Goal: Task Accomplishment & Management: Complete application form

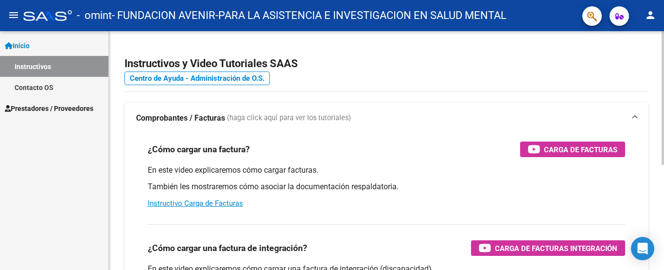
scroll to position [97, 0]
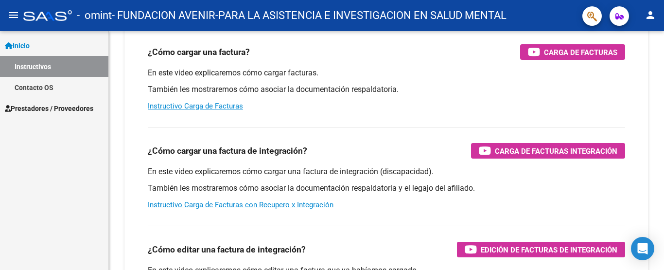
click at [45, 110] on span "Prestadores / Proveedores" at bounding box center [49, 108] width 89 height 11
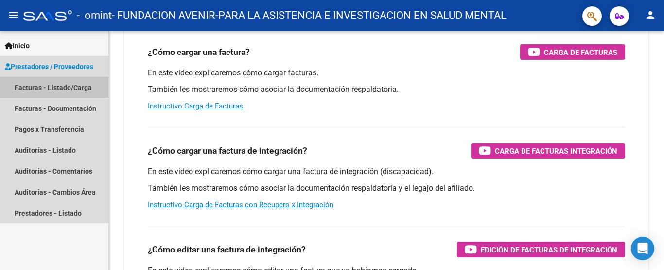
click at [56, 86] on link "Facturas - Listado/Carga" at bounding box center [54, 87] width 108 height 21
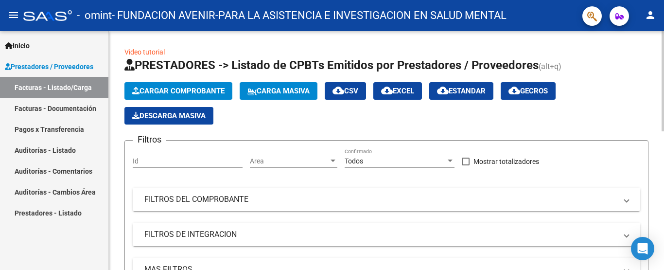
click at [165, 156] on div "Id" at bounding box center [188, 157] width 110 height 19
click at [164, 165] on div "Id" at bounding box center [188, 157] width 110 height 19
click at [217, 93] on span "Cargar Comprobante" at bounding box center [178, 91] width 92 height 9
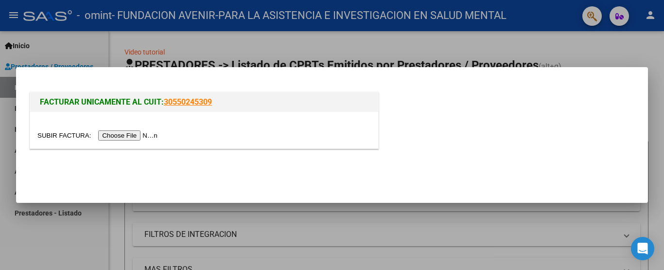
click at [142, 136] on input "file" at bounding box center [98, 135] width 123 height 10
click at [410, 212] on div at bounding box center [332, 135] width 664 height 270
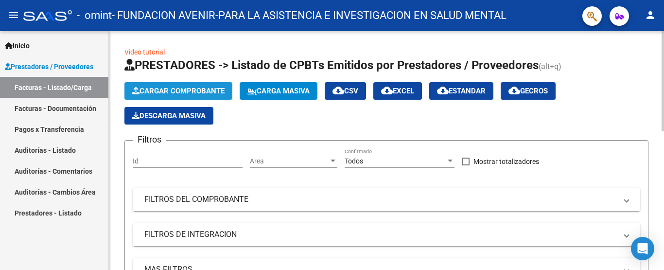
click at [171, 91] on span "Cargar Comprobante" at bounding box center [178, 91] width 92 height 9
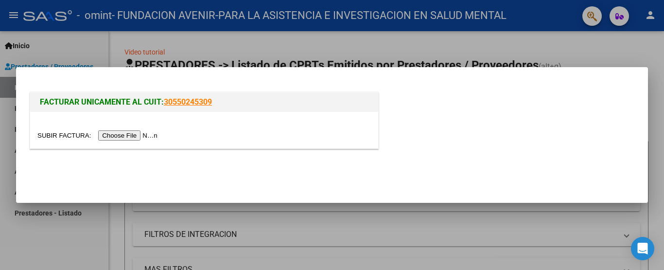
click at [149, 132] on input "file" at bounding box center [98, 135] width 123 height 10
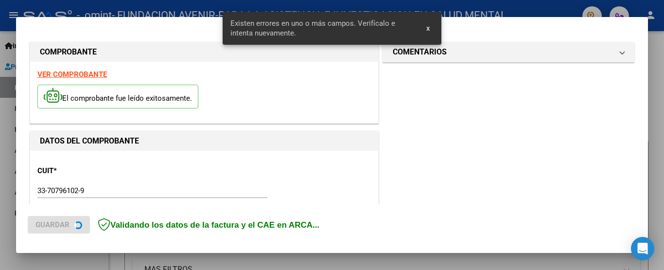
scroll to position [251, 0]
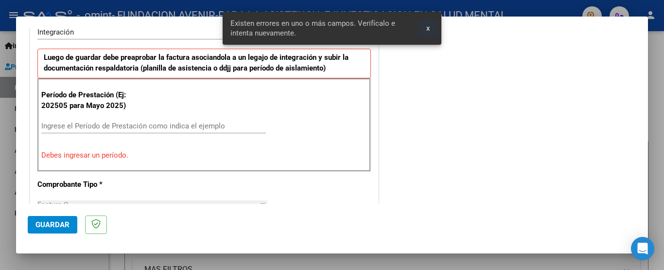
click at [427, 28] on span "x" at bounding box center [428, 28] width 3 height 9
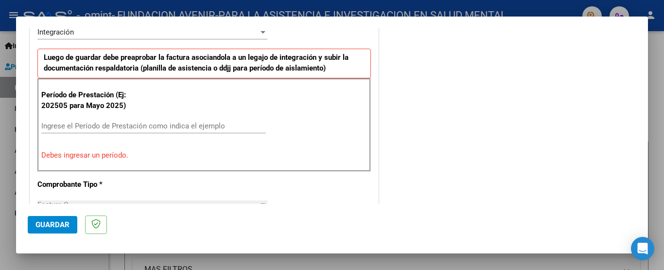
click at [146, 127] on input "Ingrese el Período de Prestación como indica el ejemplo" at bounding box center [153, 126] width 225 height 9
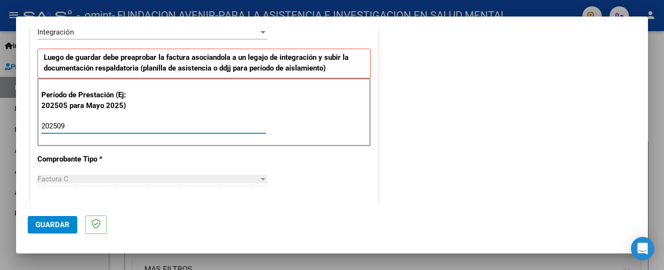
type input "202509"
click at [222, 151] on div "CUIT * 33-70796102-9 Ingresar CUIT ANALISIS PRESTADOR FUNDACION AVENIR-PARA LA …" at bounding box center [204, 265] width 348 height 732
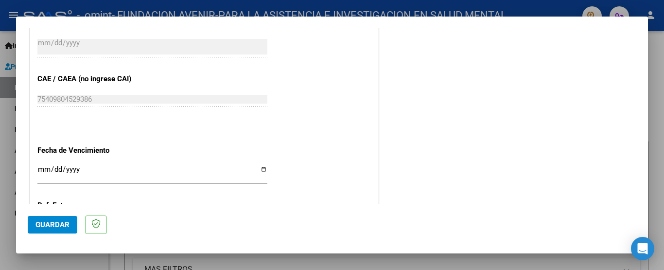
scroll to position [680, 0]
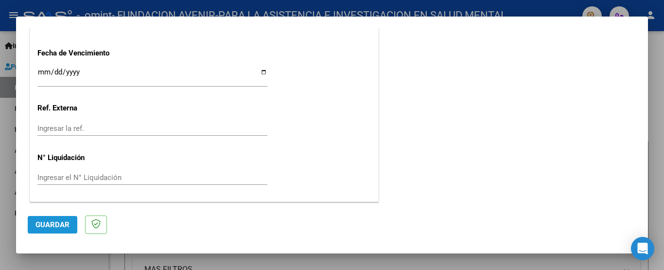
click at [65, 228] on span "Guardar" at bounding box center [53, 224] width 34 height 9
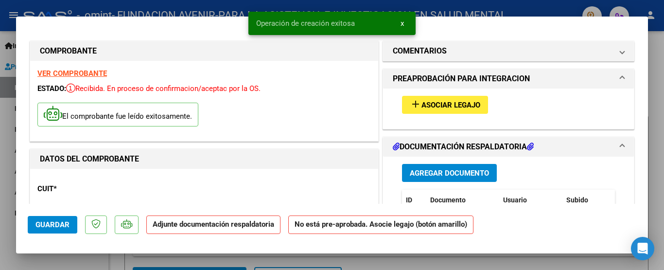
click at [414, 102] on mat-icon "add" at bounding box center [416, 104] width 12 height 12
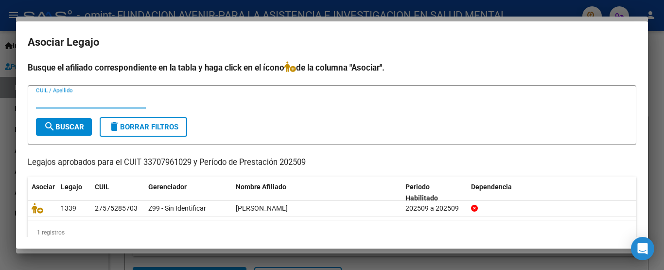
scroll to position [16, 0]
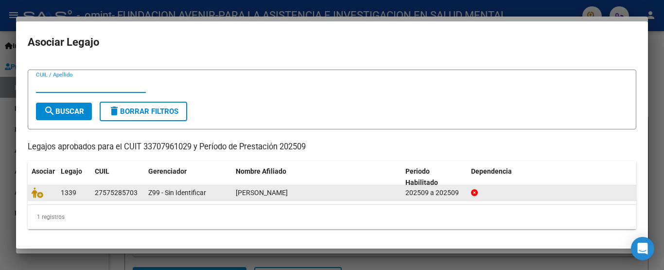
click at [240, 192] on span "[PERSON_NAME]" at bounding box center [262, 193] width 52 height 8
click at [245, 193] on span "[PERSON_NAME]" at bounding box center [262, 193] width 52 height 8
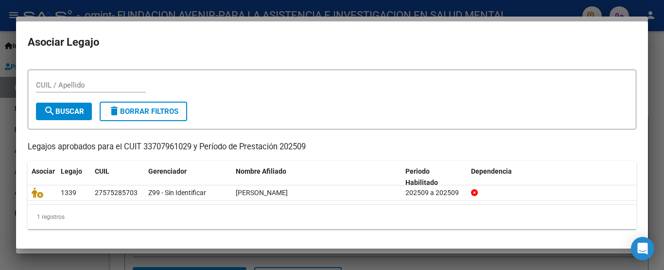
click at [52, 82] on input "CUIL / Apellido" at bounding box center [91, 85] width 110 height 9
type input "27575285703"
click at [73, 104] on button "search Buscar" at bounding box center [64, 112] width 56 height 18
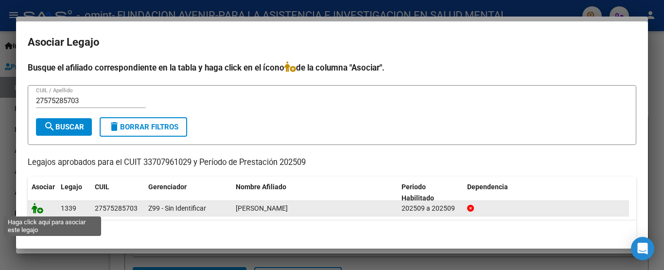
click at [33, 205] on icon at bounding box center [38, 208] width 12 height 11
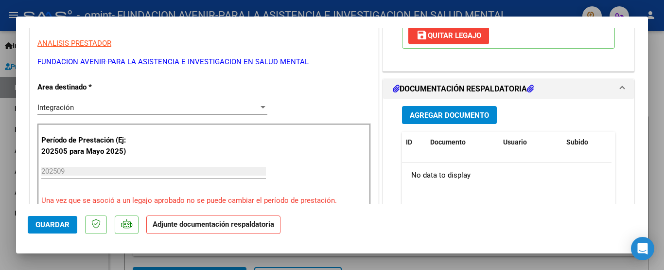
scroll to position [243, 0]
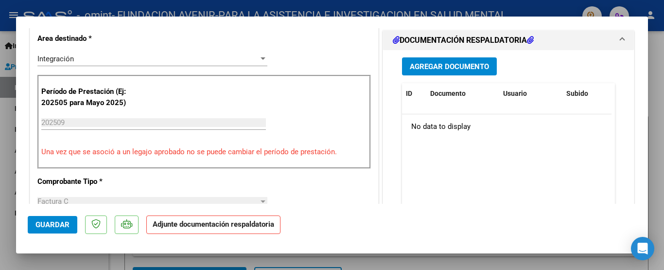
click at [436, 70] on span "Agregar Documento" at bounding box center [449, 66] width 79 height 9
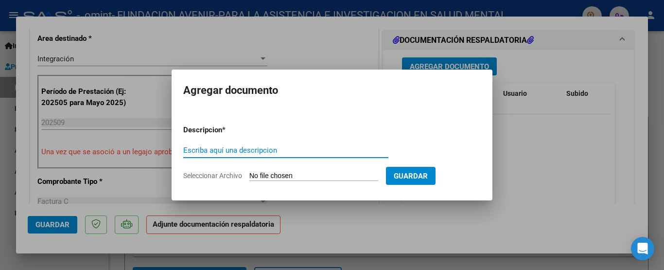
click at [263, 146] on input "Escriba aquí una descripcion" at bounding box center [285, 150] width 205 height 9
type input "Planilla de asistencia"
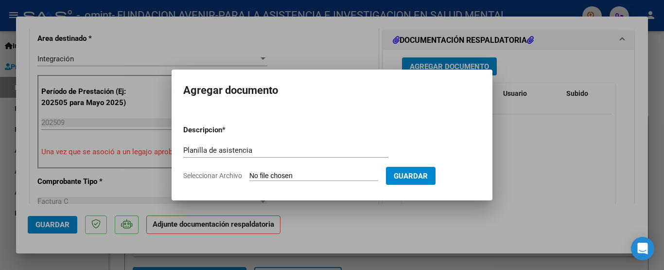
click at [316, 174] on input "Seleccionar Archivo" at bounding box center [313, 176] width 129 height 9
type input "C:\fakepath\[PERSON_NAME] F Asistencia [DATE].pdf"
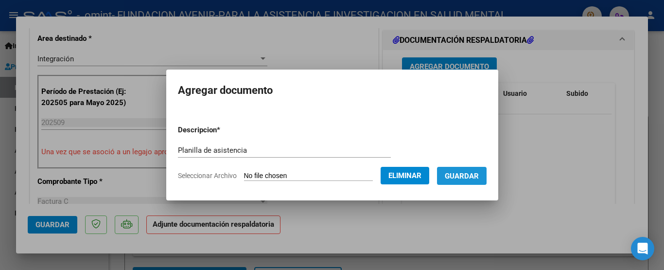
click at [479, 177] on span "Guardar" at bounding box center [462, 176] width 34 height 9
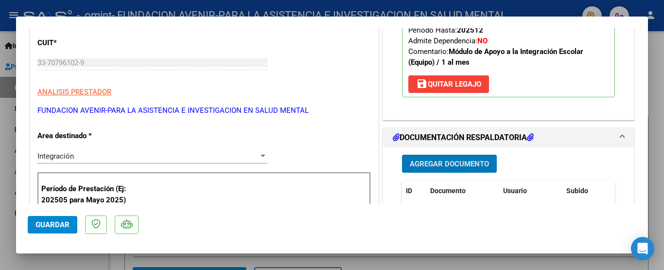
scroll to position [340, 0]
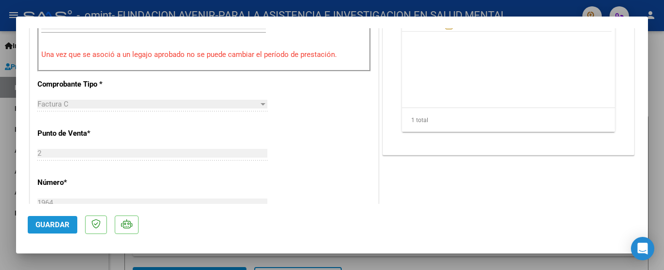
click at [64, 222] on span "Guardar" at bounding box center [53, 224] width 34 height 9
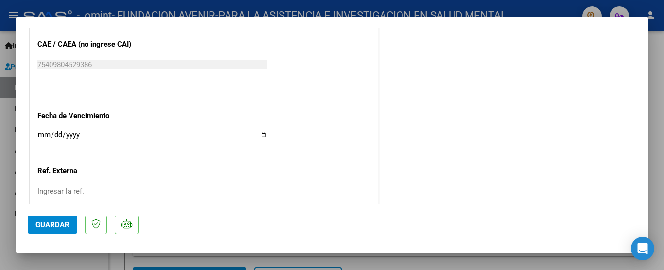
scroll to position [695, 0]
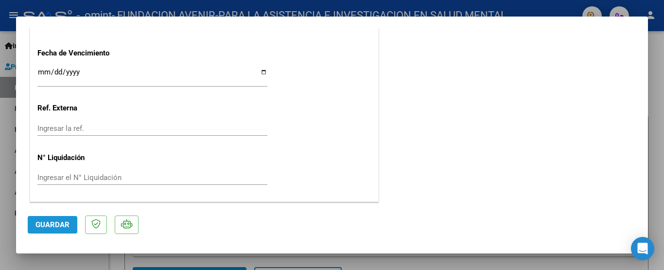
click at [60, 223] on span "Guardar" at bounding box center [53, 224] width 34 height 9
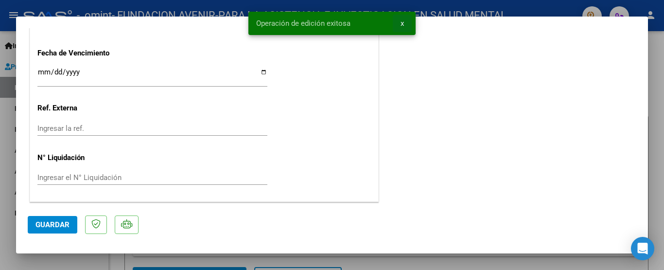
click at [397, 22] on button "x" at bounding box center [402, 24] width 19 height 18
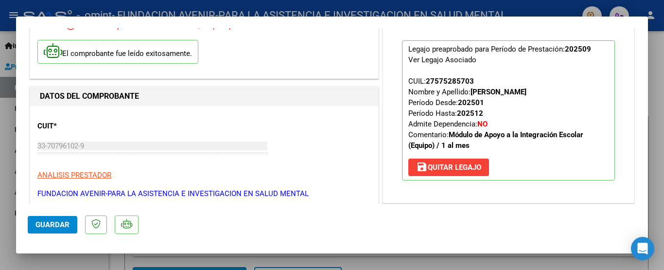
scroll to position [0, 0]
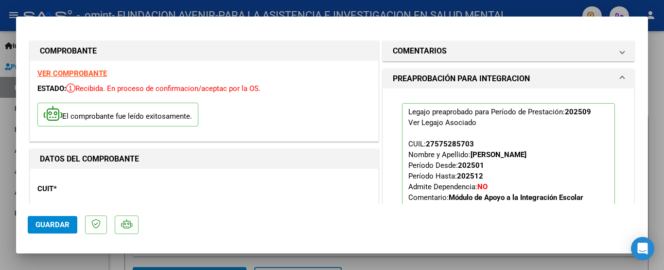
click at [58, 234] on mat-dialog-actions "Guardar" at bounding box center [332, 223] width 609 height 38
